Goal: Use online tool/utility: Utilize a website feature to perform a specific function

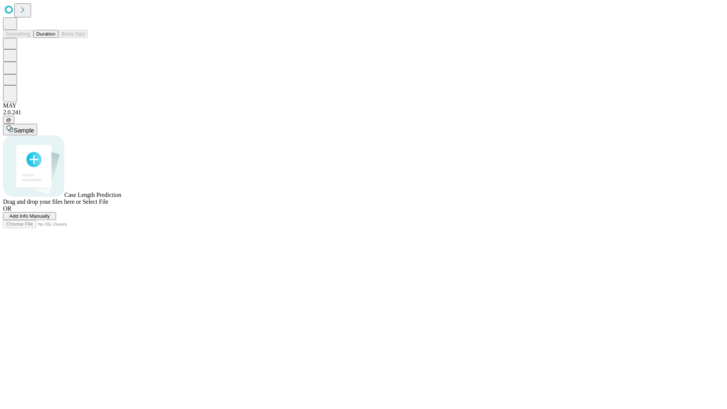
click at [50, 219] on span "Add Info Manually" at bounding box center [29, 216] width 41 height 6
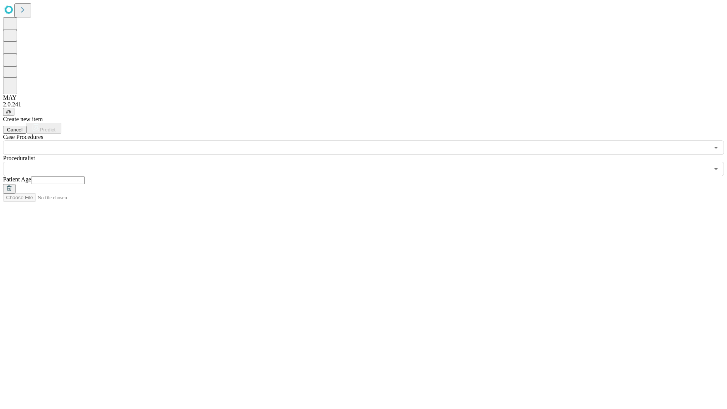
click at [85, 177] on input "text" at bounding box center [58, 181] width 54 height 8
type input "*"
click at [369, 162] on input "text" at bounding box center [356, 169] width 706 height 14
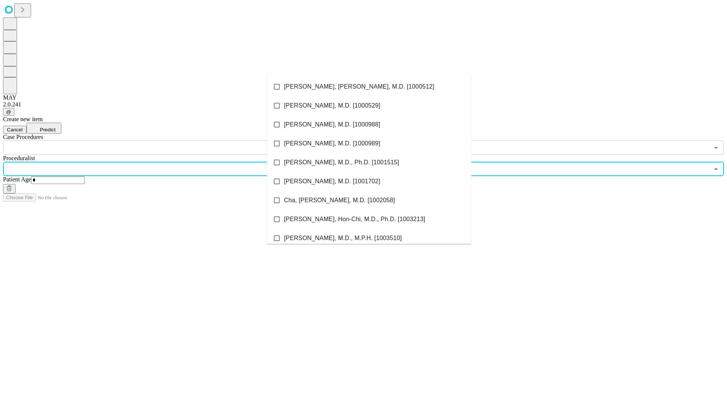
click at [369, 87] on li "[PERSON_NAME], [PERSON_NAME], M.D. [1000512]" at bounding box center [369, 86] width 205 height 19
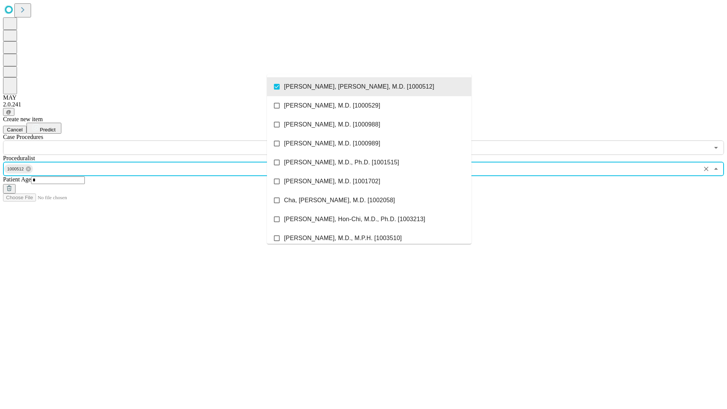
click at [159, 141] on input "text" at bounding box center [356, 148] width 706 height 14
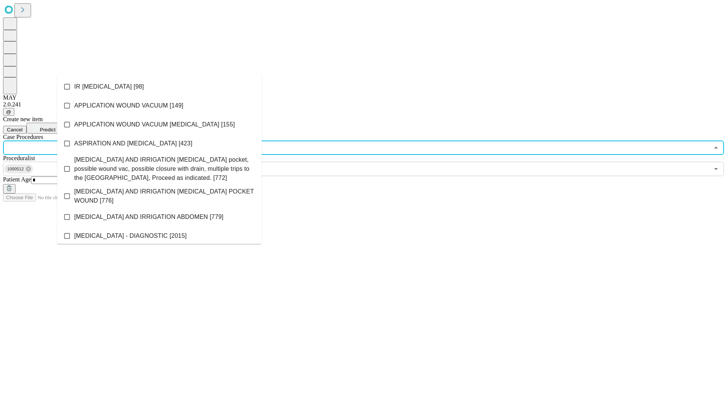
click at [159, 87] on li "IR [MEDICAL_DATA] [98]" at bounding box center [159, 86] width 205 height 19
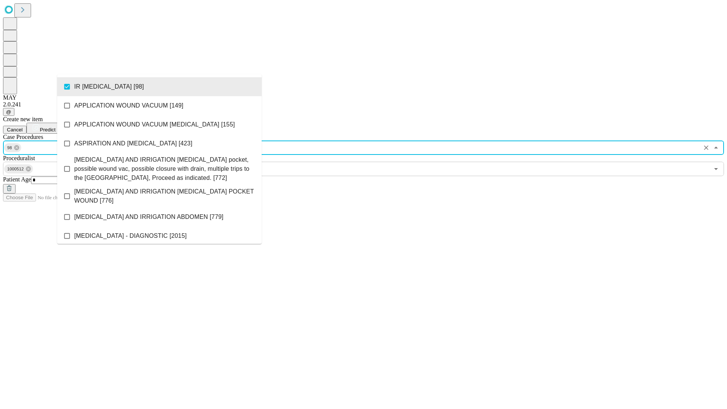
click at [55, 127] on span "Predict" at bounding box center [48, 130] width 16 height 6
